Goal: Task Accomplishment & Management: Manage account settings

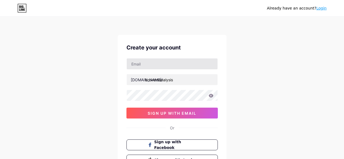
type input "[EMAIL_ADDRESS][DOMAIN_NAME]"
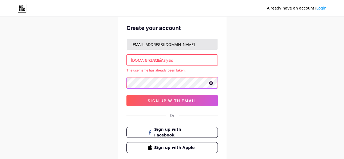
scroll to position [20, 0]
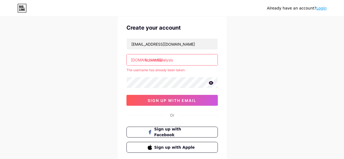
click at [99, 111] on div "Already have an account? Login Create your account [EMAIL_ADDRESS][DOMAIN_NAME]…" at bounding box center [172, 87] width 344 height 215
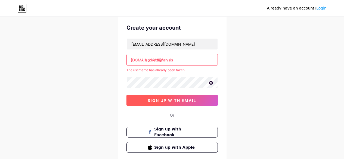
click at [156, 102] on span "sign up with email" at bounding box center [171, 100] width 49 height 5
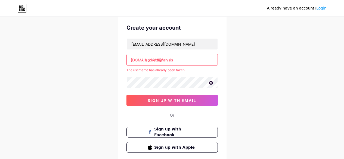
click at [176, 63] on input "brokersanalysis" at bounding box center [172, 59] width 91 height 11
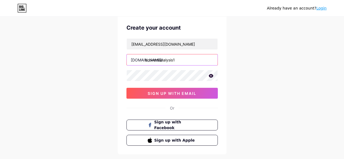
type input "brokersanalysis1"
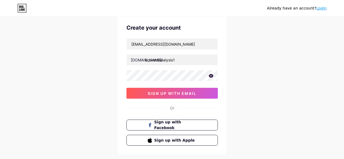
click at [117, 83] on div "Already have an account? Login Create your account [EMAIL_ADDRESS][DOMAIN_NAME]…" at bounding box center [172, 84] width 344 height 208
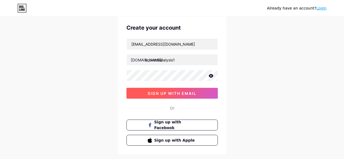
click at [146, 93] on button "sign up with email" at bounding box center [171, 93] width 91 height 11
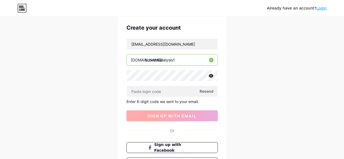
click at [146, 93] on input "text" at bounding box center [172, 91] width 91 height 11
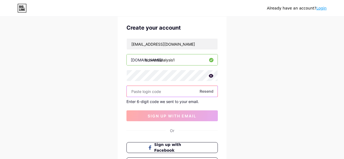
paste input "755008"
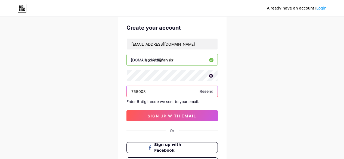
type input "755008"
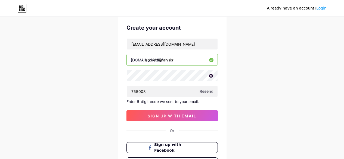
click at [235, 103] on div "Already have an account? Login Create your account [EMAIL_ADDRESS][DOMAIN_NAME]…" at bounding box center [172, 95] width 344 height 230
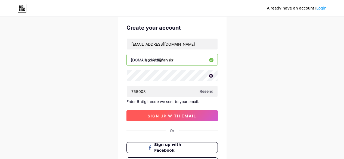
click at [186, 114] on span "sign up with email" at bounding box center [171, 116] width 49 height 5
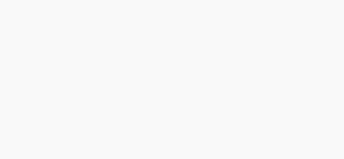
scroll to position [0, 0]
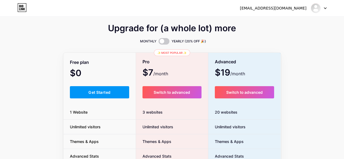
click at [93, 42] on div "MONTHLY YEARLY (20% OFF 🎉)" at bounding box center [171, 41] width 217 height 7
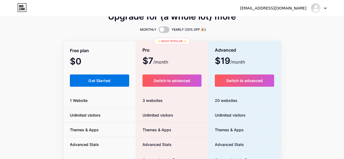
scroll to position [11, 0]
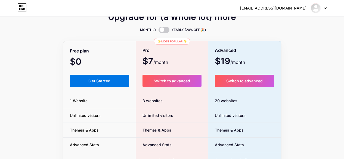
click at [106, 78] on span "Get Started" at bounding box center [99, 80] width 22 height 5
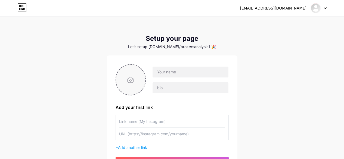
click at [133, 88] on input "file" at bounding box center [130, 80] width 29 height 30
type input "C:\fakepath\600Brokersanalysis.png"
click at [174, 74] on input "text" at bounding box center [190, 72] width 76 height 11
click at [174, 71] on input "text" at bounding box center [190, 72] width 76 height 11
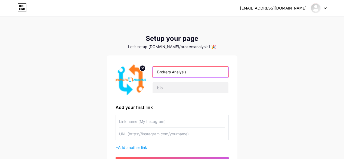
type input "Brokers Analysis"
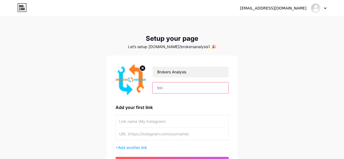
click at [160, 88] on input "text" at bounding box center [190, 87] width 76 height 11
paste input "Brokers Analysis delivers clear, data-driven insights for investors and traders…"
type input "Brokers Analysis delivers clear, data-driven insights for investors and traders…"
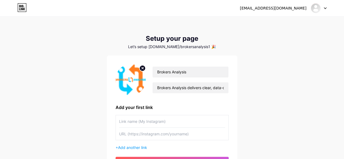
click at [144, 124] on input "text" at bounding box center [172, 121] width 106 height 12
type input "Best Stock Broker in [GEOGRAPHIC_DATA]"
click at [138, 133] on input "text" at bounding box center [172, 134] width 106 height 12
paste input "[URL][DOMAIN_NAME]"
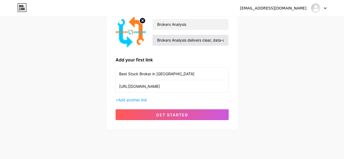
scroll to position [56, 0]
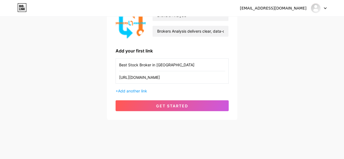
type input "[URL][DOMAIN_NAME]"
click at [269, 79] on div "[EMAIL_ADDRESS][DOMAIN_NAME] Dashboard Logout Setup your page Let’s setup [DOMA…" at bounding box center [172, 41] width 344 height 194
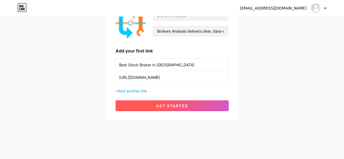
click at [211, 105] on button "get started" at bounding box center [171, 105] width 113 height 11
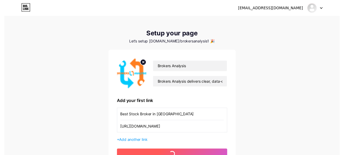
scroll to position [0, 0]
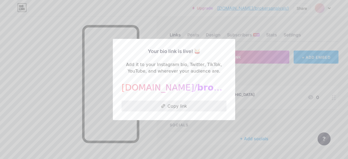
click at [192, 105] on button "Copy link" at bounding box center [173, 105] width 105 height 11
click at [161, 133] on div at bounding box center [174, 79] width 348 height 159
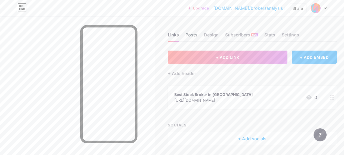
click at [192, 36] on div "Posts" at bounding box center [191, 37] width 12 height 10
click at [214, 32] on div "Design" at bounding box center [211, 37] width 15 height 10
click at [210, 35] on div "Design" at bounding box center [211, 37] width 15 height 10
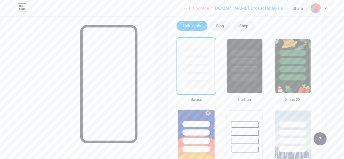
scroll to position [173, 0]
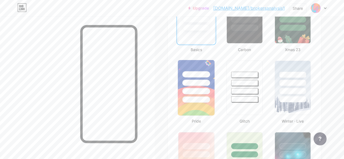
click at [200, 93] on div at bounding box center [196, 91] width 28 height 6
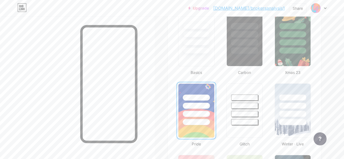
scroll to position [151, 0]
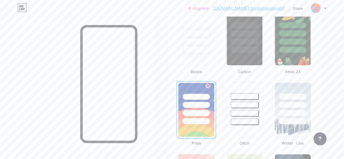
click at [248, 108] on div at bounding box center [244, 103] width 37 height 43
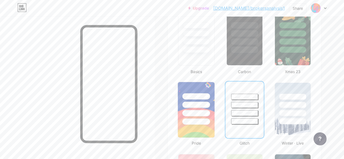
click at [202, 113] on div at bounding box center [196, 113] width 28 height 6
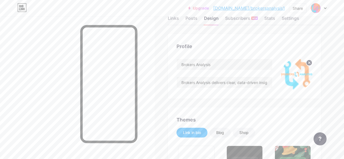
scroll to position [0, 0]
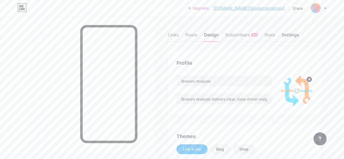
click at [292, 34] on div "Settings" at bounding box center [289, 37] width 17 height 10
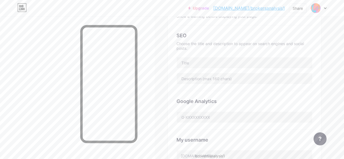
scroll to position [106, 0]
click at [218, 62] on input "text" at bounding box center [244, 61] width 135 height 11
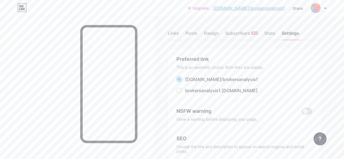
scroll to position [0, 0]
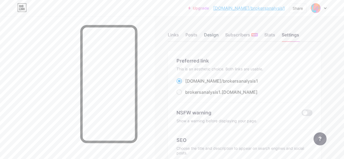
type input "Best Stock"
click at [207, 38] on div "Design" at bounding box center [211, 37] width 15 height 10
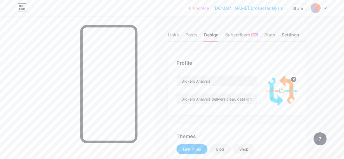
click at [288, 34] on div "Settings" at bounding box center [289, 37] width 17 height 10
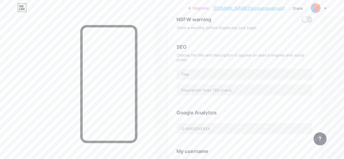
scroll to position [93, 0]
click at [204, 79] on div "SEO Choose the title and description to appear on search engines and social pos…" at bounding box center [244, 69] width 136 height 66
click at [203, 76] on input "text" at bounding box center [244, 73] width 135 height 11
type input "Best Stock Broker in [GEOGRAPHIC_DATA] by Brokers Analysis"
click at [196, 94] on input "text" at bounding box center [244, 89] width 135 height 11
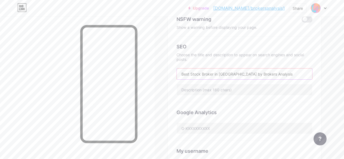
click at [238, 77] on input "Best Stock Broker in [GEOGRAPHIC_DATA] by Brokers Analysis" at bounding box center [244, 73] width 135 height 11
click at [217, 86] on input "text" at bounding box center [244, 89] width 135 height 11
paste input "Brokers Analysis guides you to the best stock broker in [GEOGRAPHIC_DATA] with …"
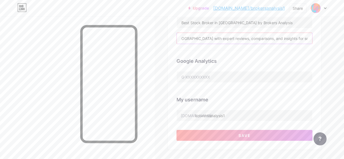
scroll to position [145, 0]
type input "Brokers Analysis guides you to the best stock broker in [GEOGRAPHIC_DATA] with …"
click at [205, 78] on input "text" at bounding box center [244, 76] width 135 height 11
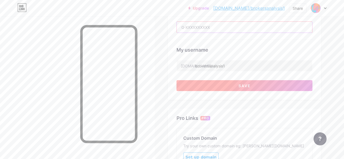
scroll to position [205, 0]
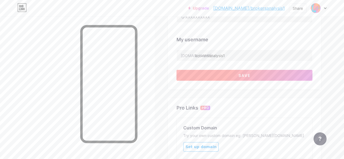
click at [224, 77] on button "Save" at bounding box center [244, 75] width 136 height 11
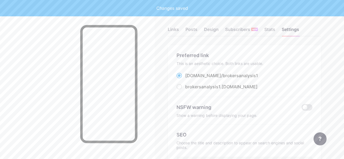
scroll to position [0, 0]
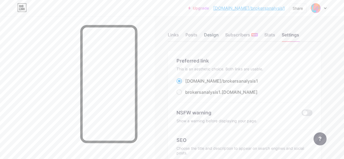
click at [210, 37] on div "Design" at bounding box center [211, 37] width 15 height 10
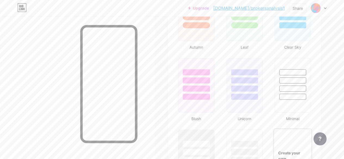
scroll to position [532, 0]
click at [244, 99] on div at bounding box center [244, 97] width 28 height 6
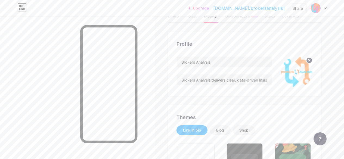
scroll to position [0, 0]
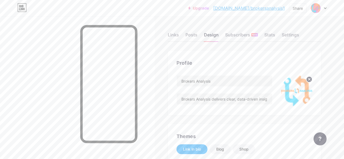
click at [249, 10] on link "[DOMAIN_NAME]/brokersanalysis1" at bounding box center [248, 8] width 71 height 7
